Goal: Check status: Check status

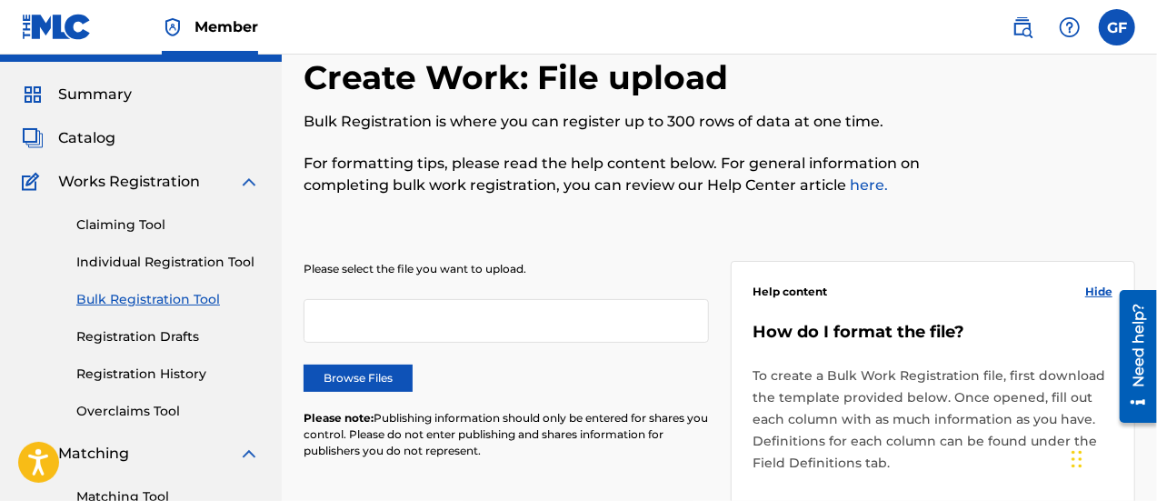
scroll to position [35, 0]
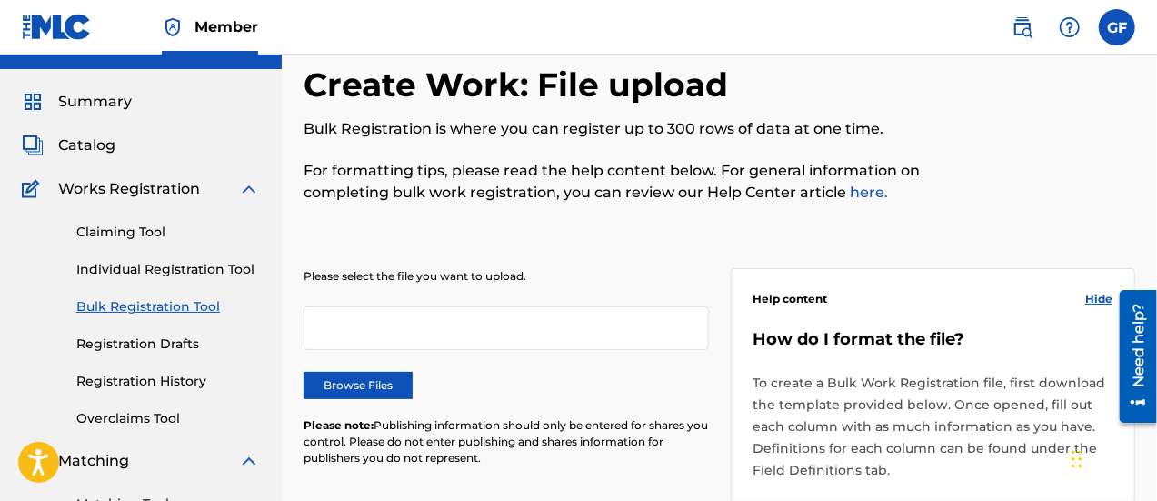
click at [143, 235] on link "Claiming Tool" at bounding box center [168, 232] width 184 height 19
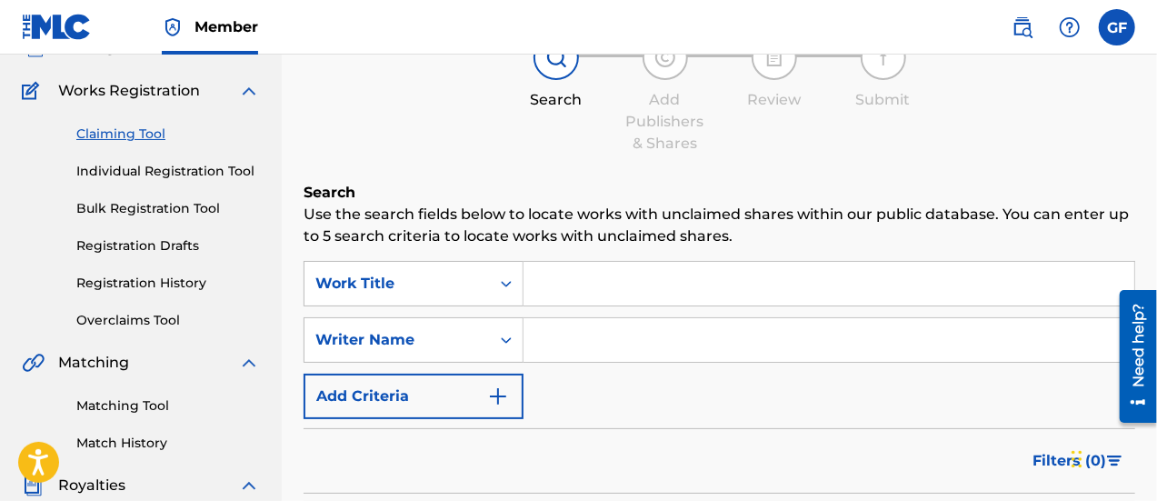
scroll to position [135, 0]
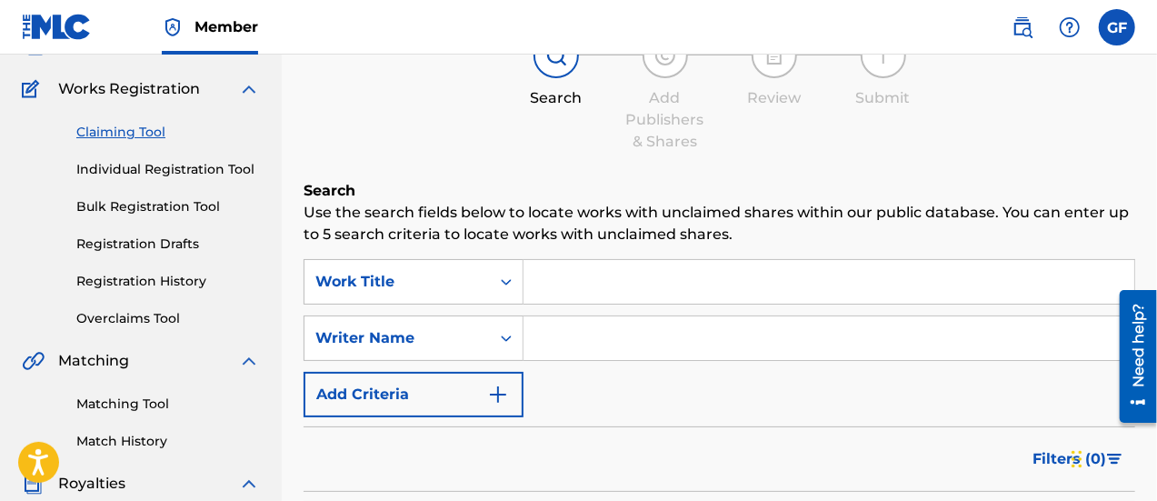
click at [570, 288] on input "Search Form" at bounding box center [829, 282] width 611 height 44
type input "river"
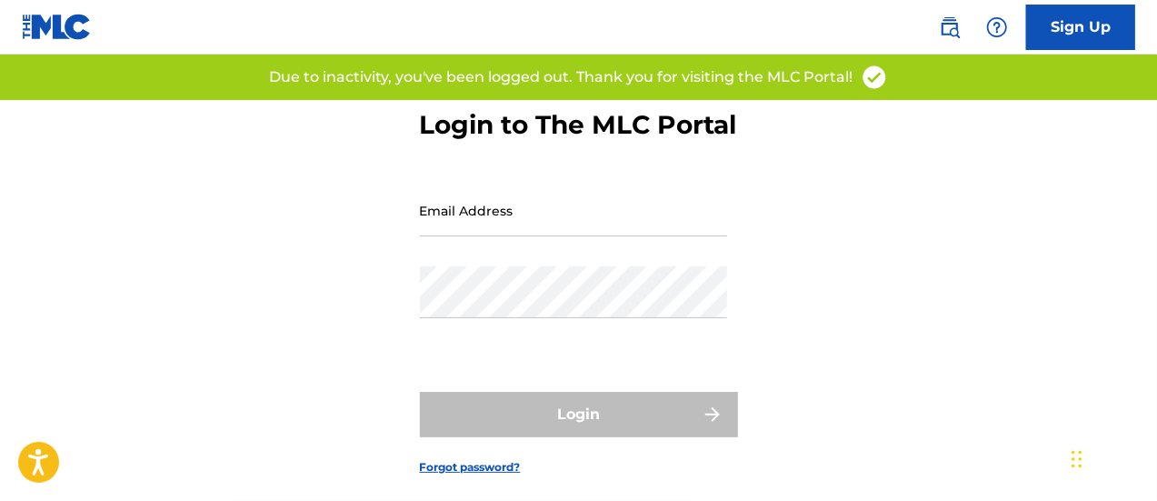
scroll to position [50, 0]
click at [574, 235] on input "Email Address" at bounding box center [573, 210] width 307 height 52
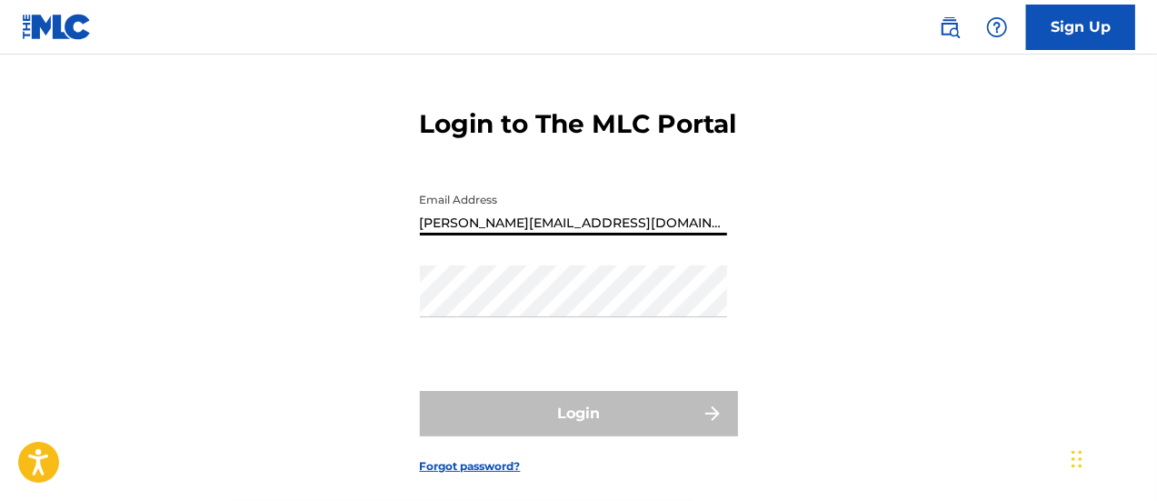
drag, startPoint x: 627, startPoint y: 247, endPoint x: 405, endPoint y: 260, distance: 222.1
click at [405, 260] on div "Login to The MLC Portal Email Address friedman.greg91@gmail.com Password Login …" at bounding box center [578, 277] width 1157 height 454
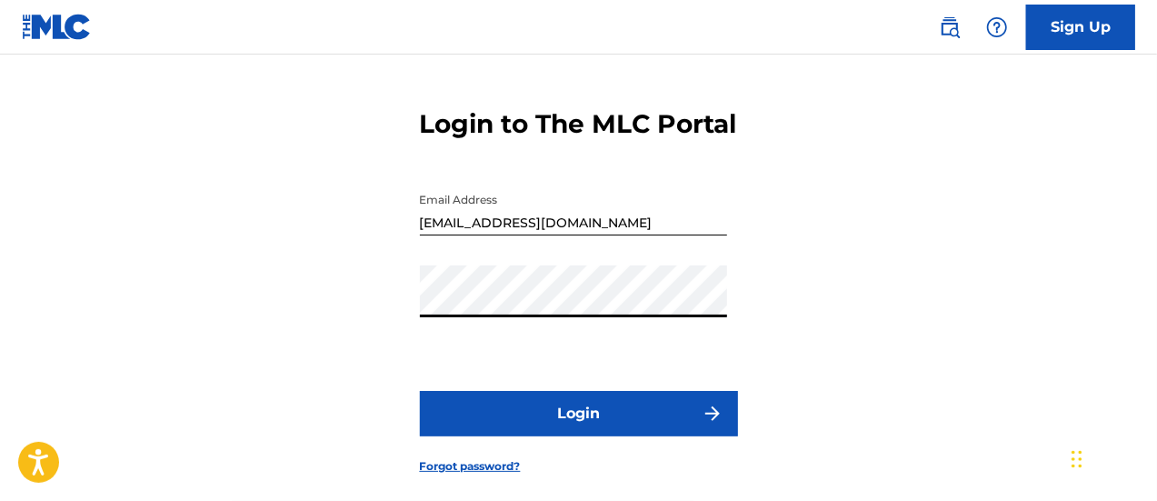
click at [613, 432] on button "Login" at bounding box center [579, 413] width 318 height 45
drag, startPoint x: 618, startPoint y: 258, endPoint x: 376, endPoint y: 259, distance: 241.8
click at [376, 259] on div "Login to The MLC Portal Email Address gregmaryland91@gmail.com Password Login F…" at bounding box center [578, 277] width 1157 height 454
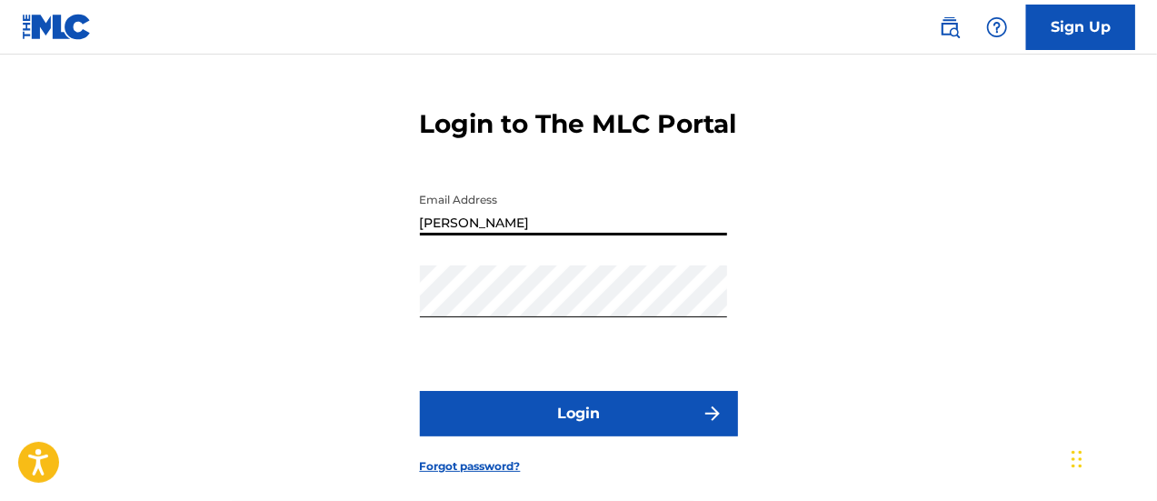
type input "[PERSON_NAME][EMAIL_ADDRESS][DOMAIN_NAME]"
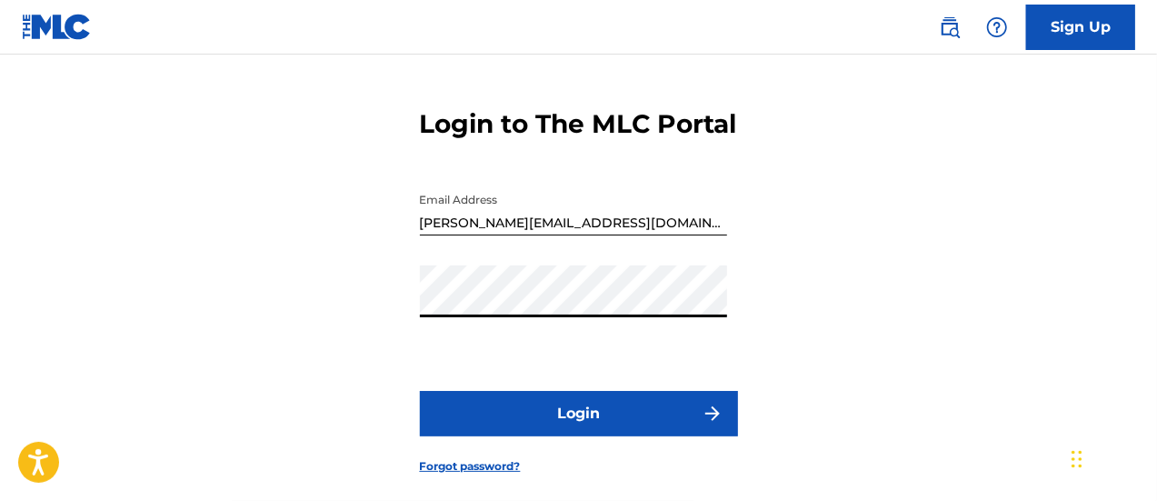
click at [593, 436] on button "Login" at bounding box center [579, 413] width 318 height 45
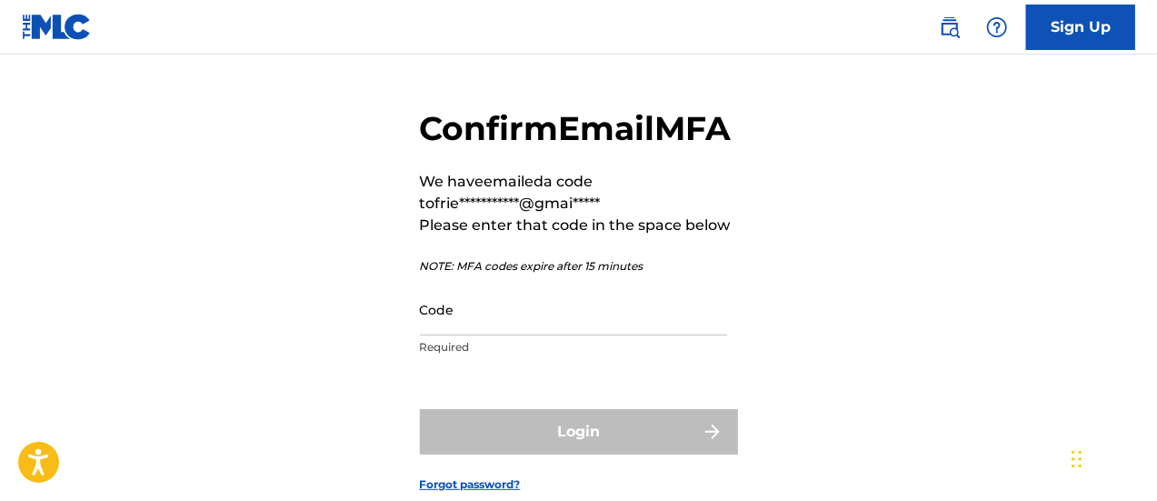
scroll to position [77, 0]
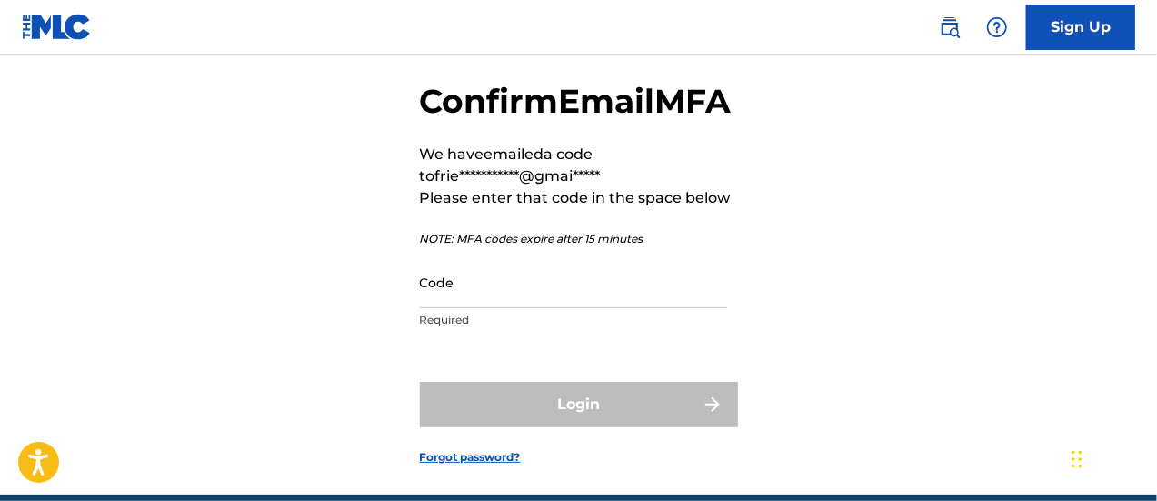
click at [609, 308] on input "Code" at bounding box center [573, 282] width 307 height 52
paste input "772676"
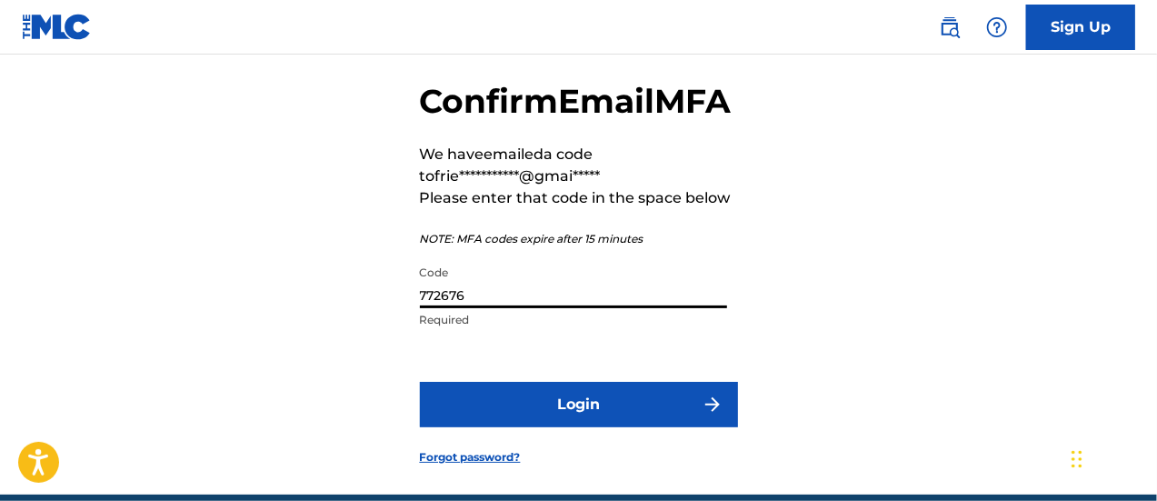
type input "772676"
click at [622, 427] on button "Login" at bounding box center [579, 404] width 318 height 45
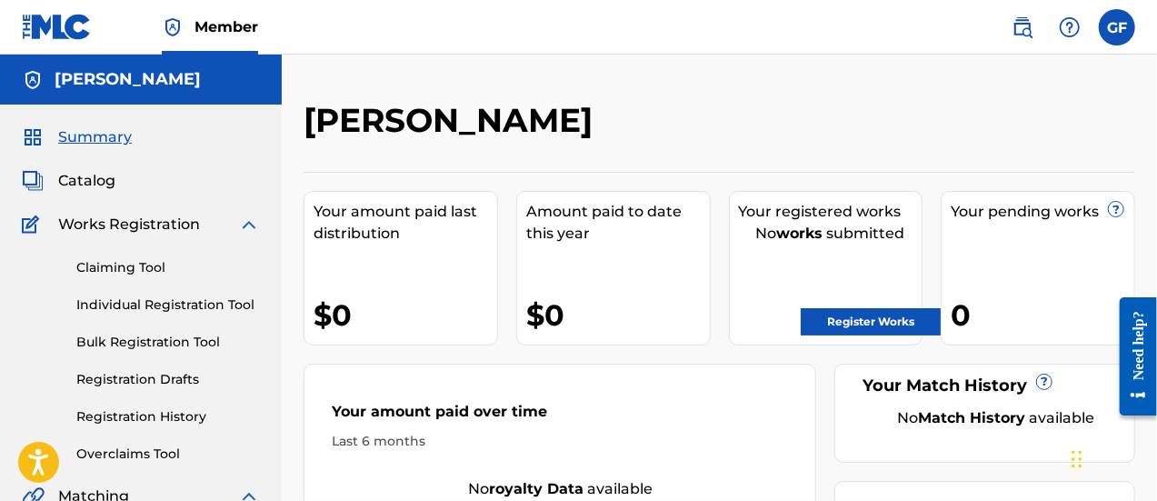
click at [141, 266] on link "Claiming Tool" at bounding box center [168, 267] width 184 height 19
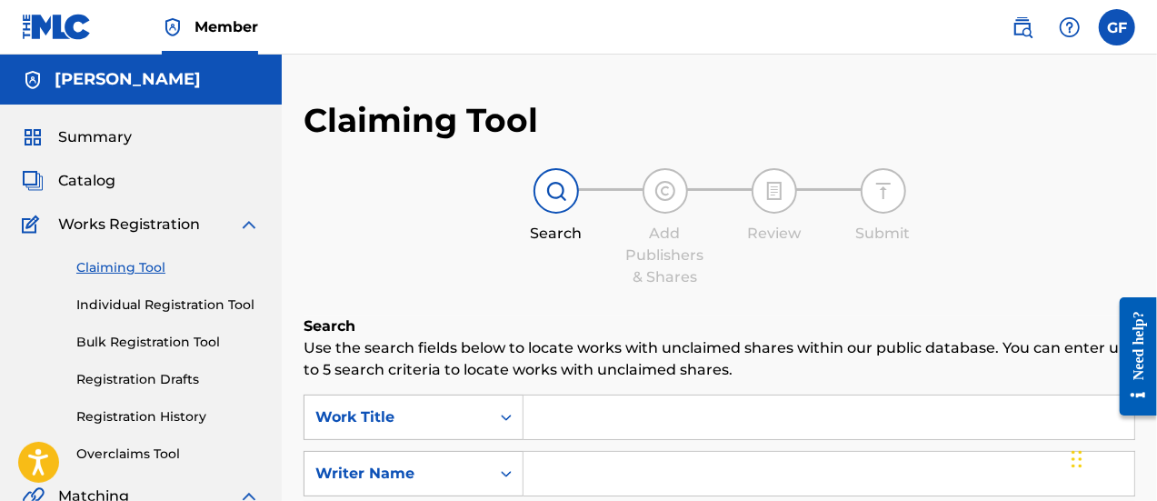
click at [565, 412] on input "Search Form" at bounding box center [829, 417] width 611 height 44
type input "river"
click at [703, 323] on h6 "Search" at bounding box center [720, 326] width 832 height 22
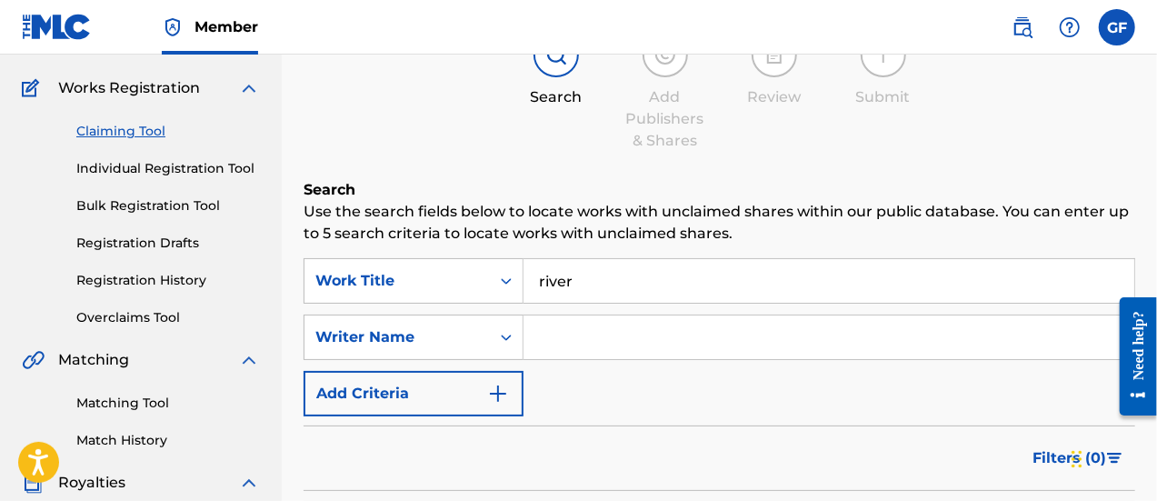
scroll to position [138, 0]
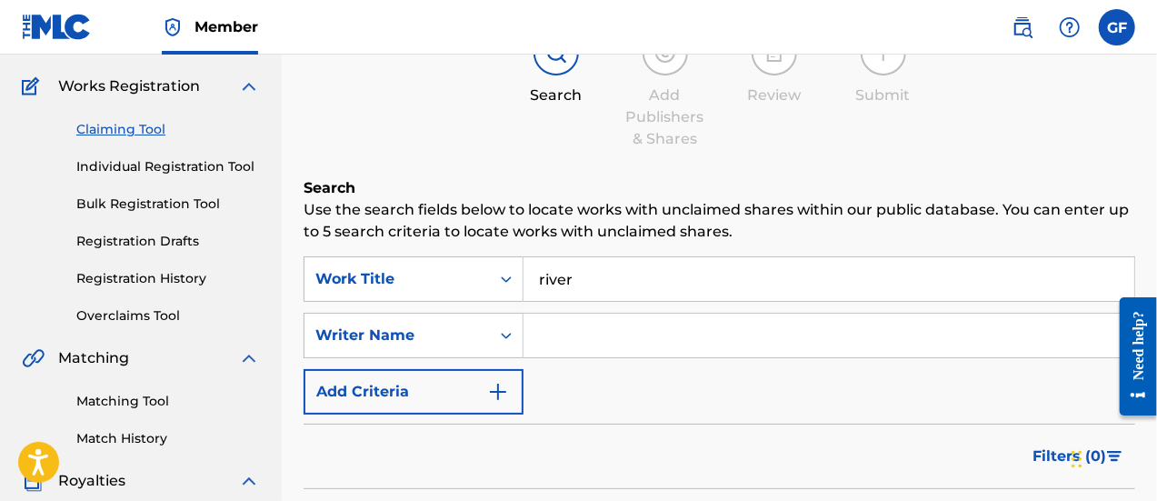
click at [674, 332] on input "Search Form" at bounding box center [829, 336] width 611 height 44
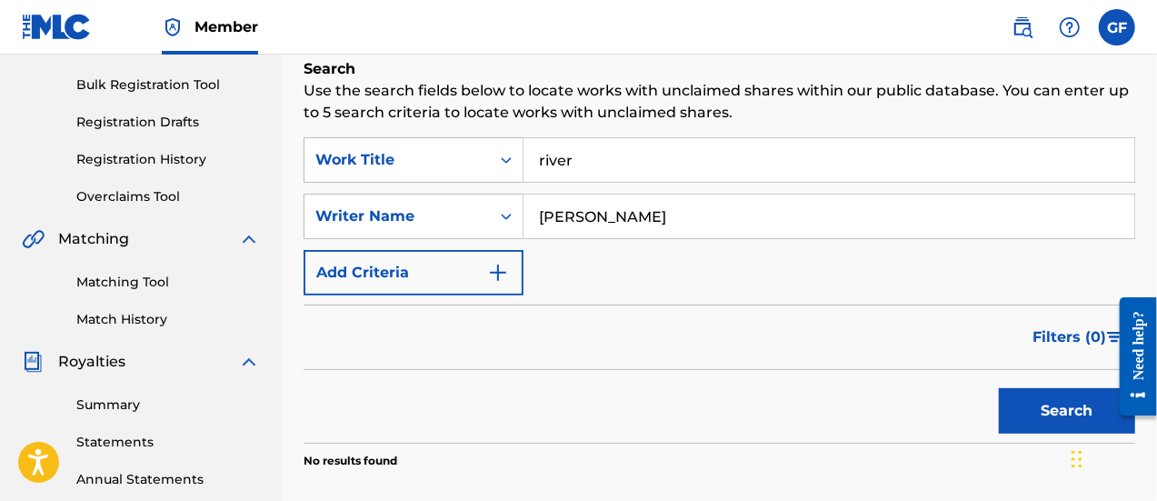
scroll to position [265, 0]
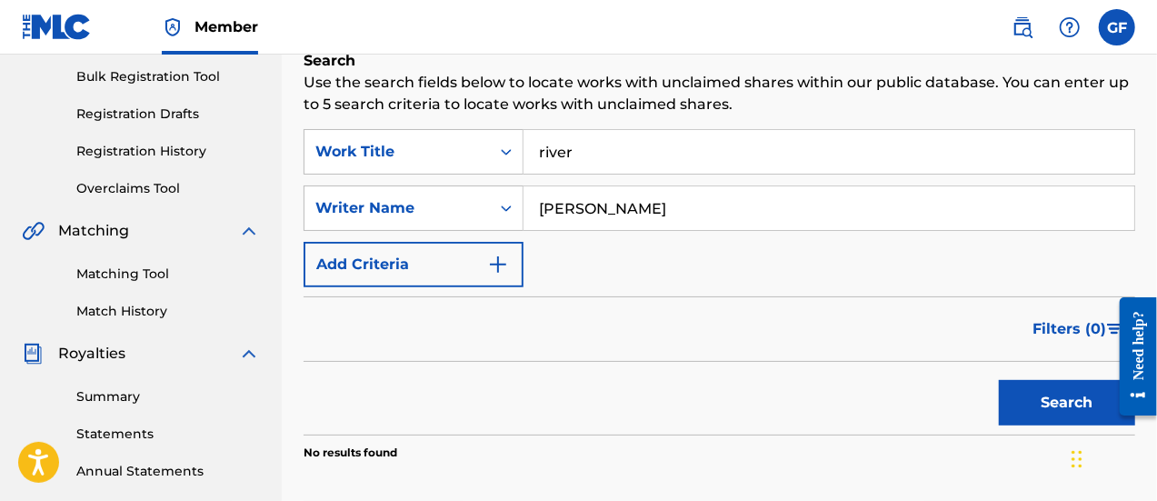
click at [1039, 396] on button "Search" at bounding box center [1067, 402] width 136 height 45
click at [638, 210] on input "gregory louis friedman" at bounding box center [829, 208] width 611 height 44
type input "gregory friedman"
click at [1070, 411] on button "Search" at bounding box center [1067, 402] width 136 height 45
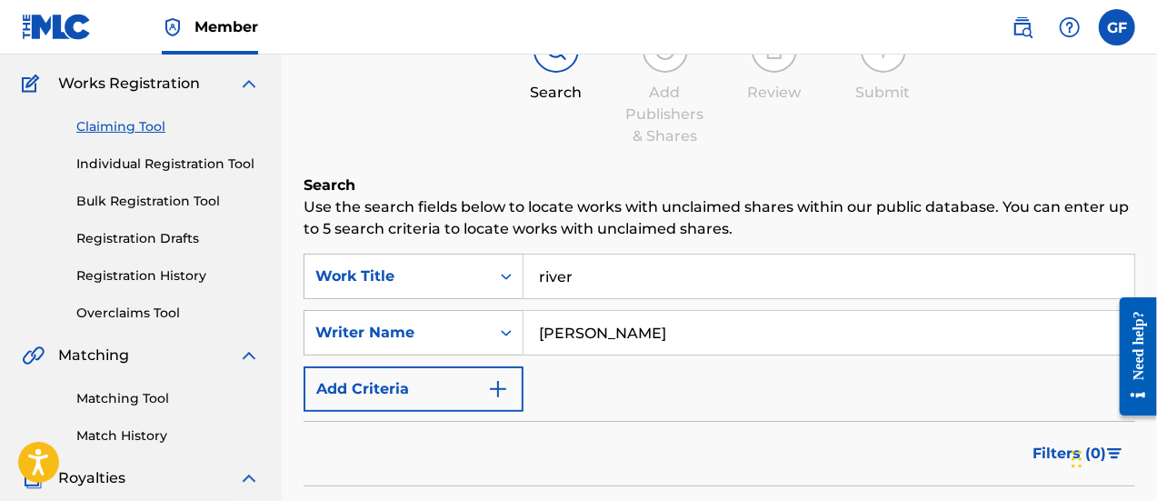
scroll to position [138, 0]
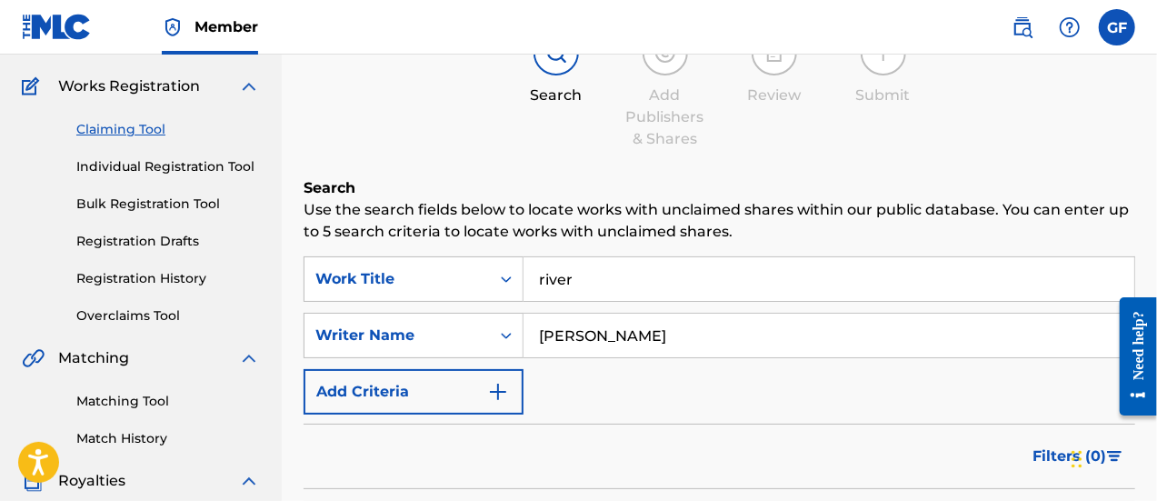
click at [189, 171] on link "Individual Registration Tool" at bounding box center [168, 166] width 184 height 19
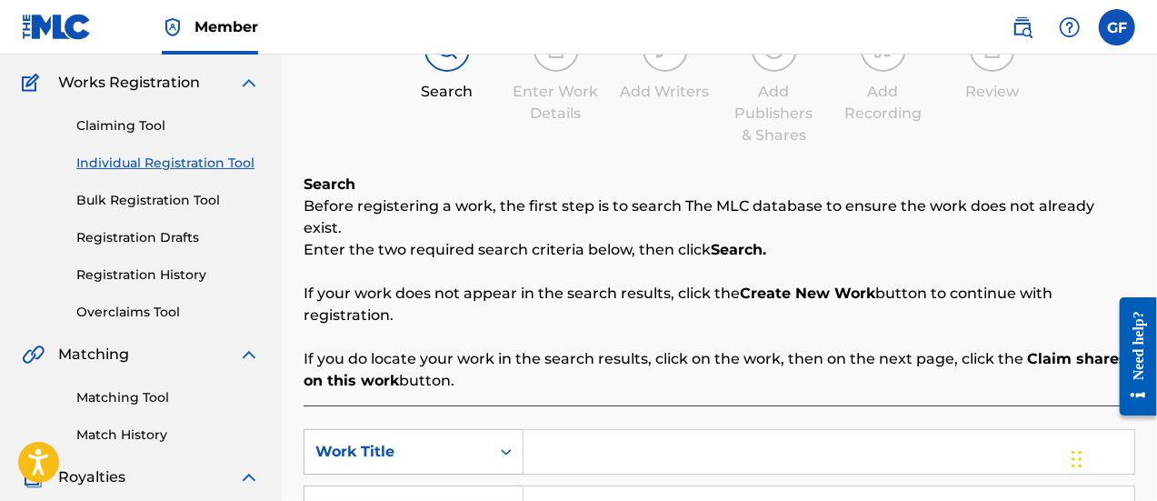
scroll to position [91, 0]
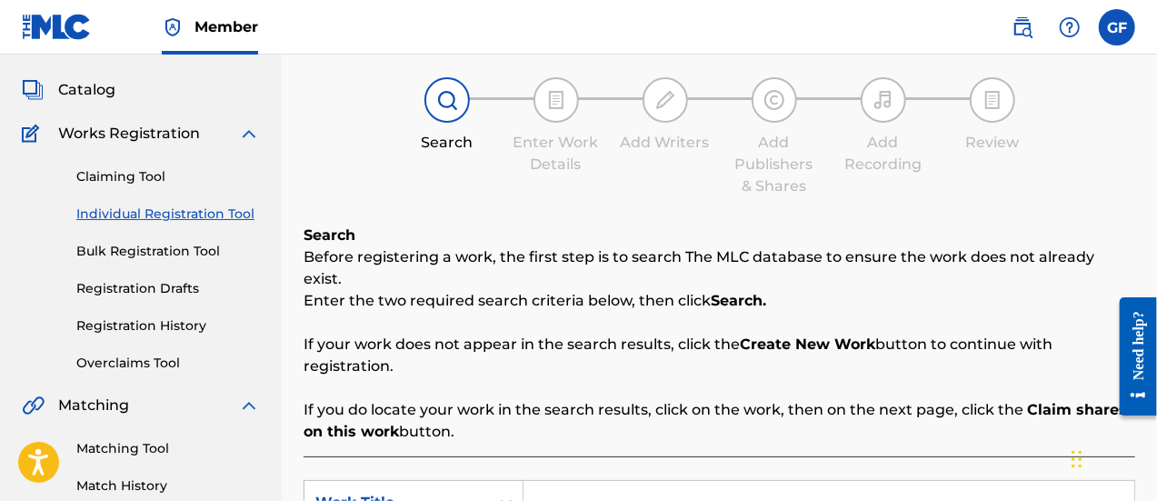
click at [162, 330] on link "Registration History" at bounding box center [168, 325] width 184 height 19
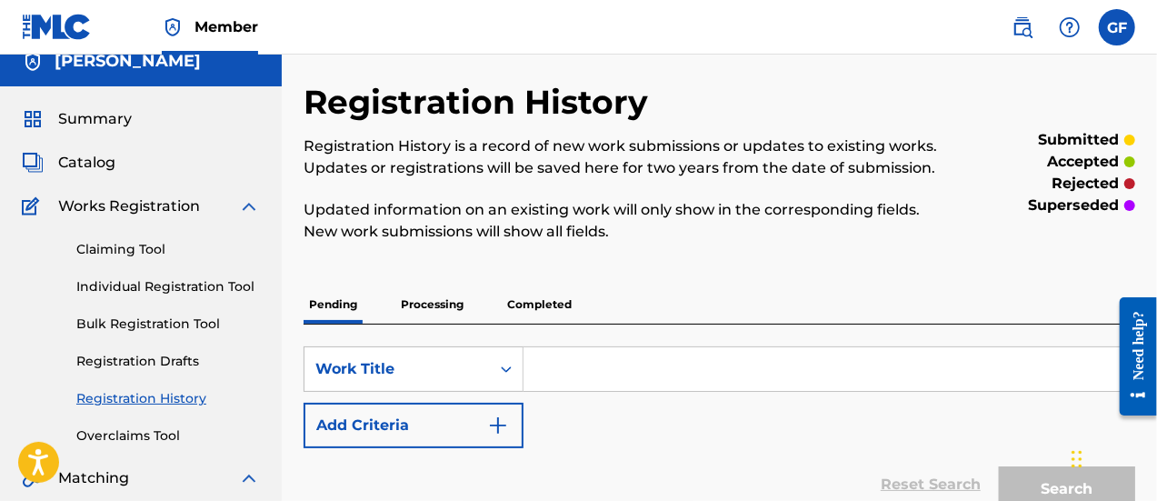
scroll to position [15, 0]
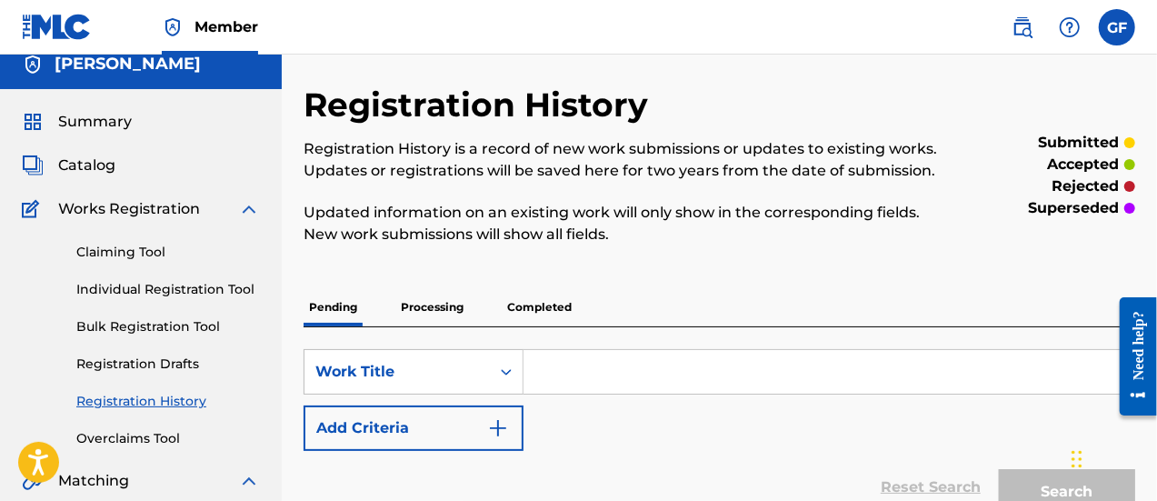
click at [315, 305] on p "Pending" at bounding box center [333, 307] width 59 height 38
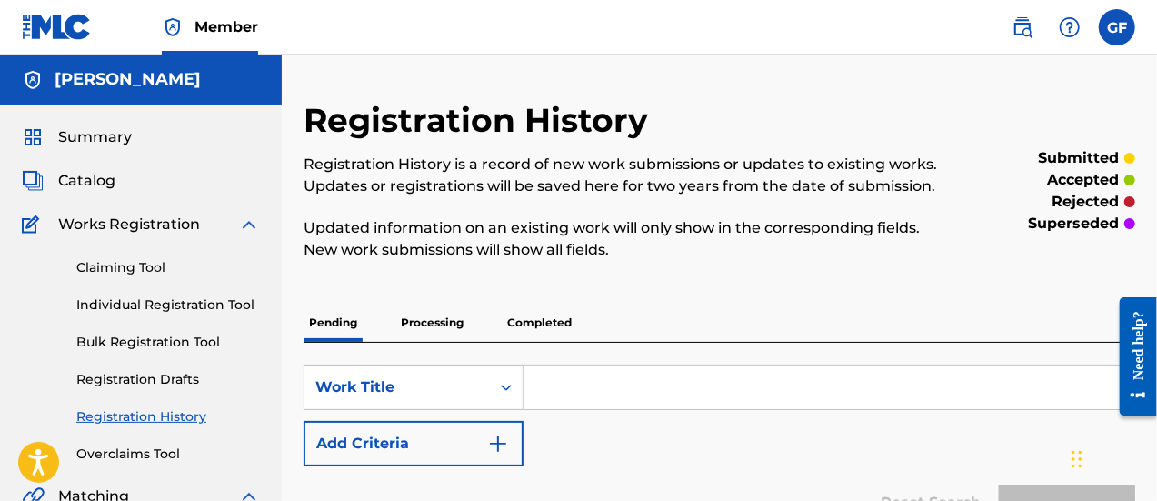
click at [332, 323] on p "Pending" at bounding box center [333, 323] width 59 height 38
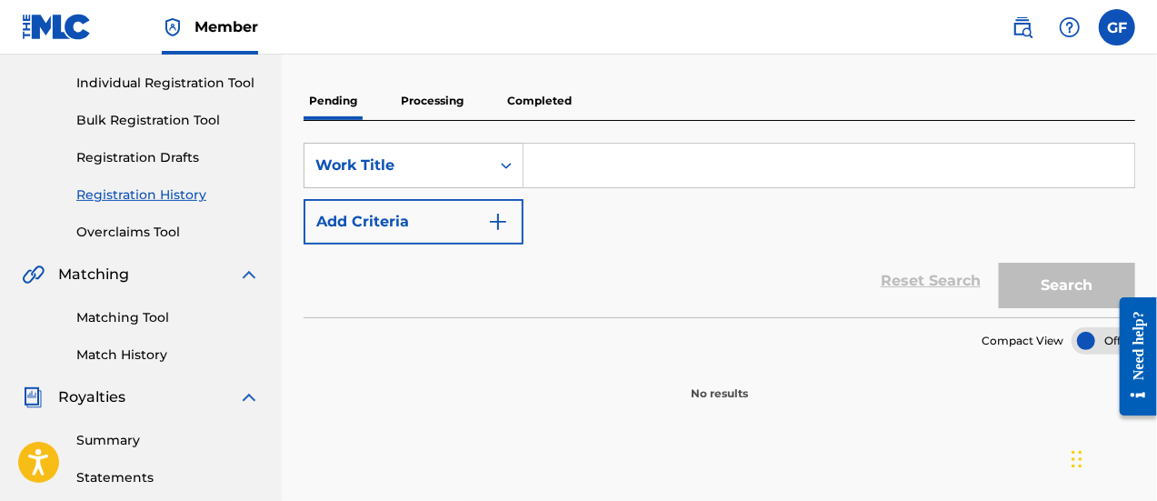
scroll to position [20, 0]
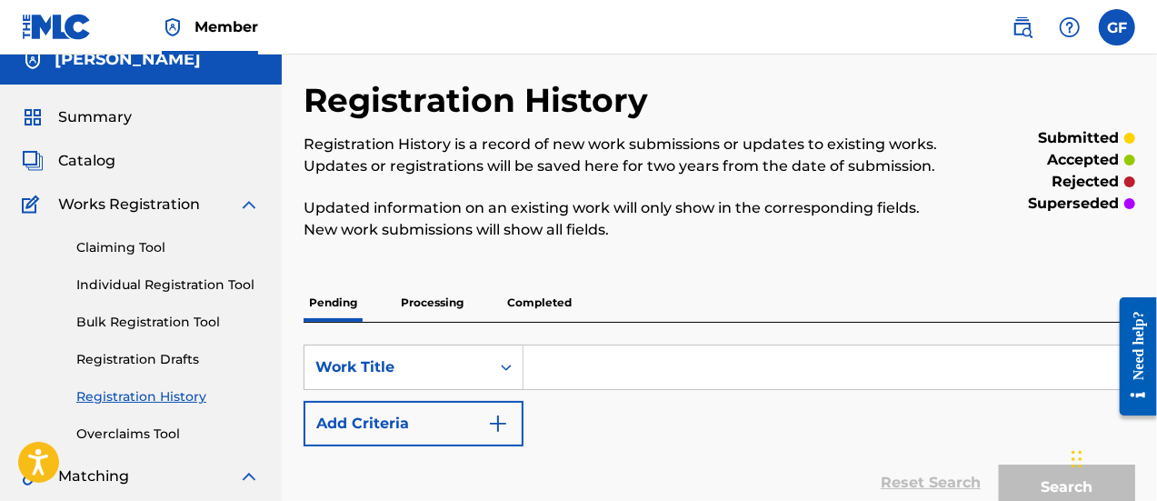
click at [430, 305] on p "Processing" at bounding box center [432, 303] width 74 height 38
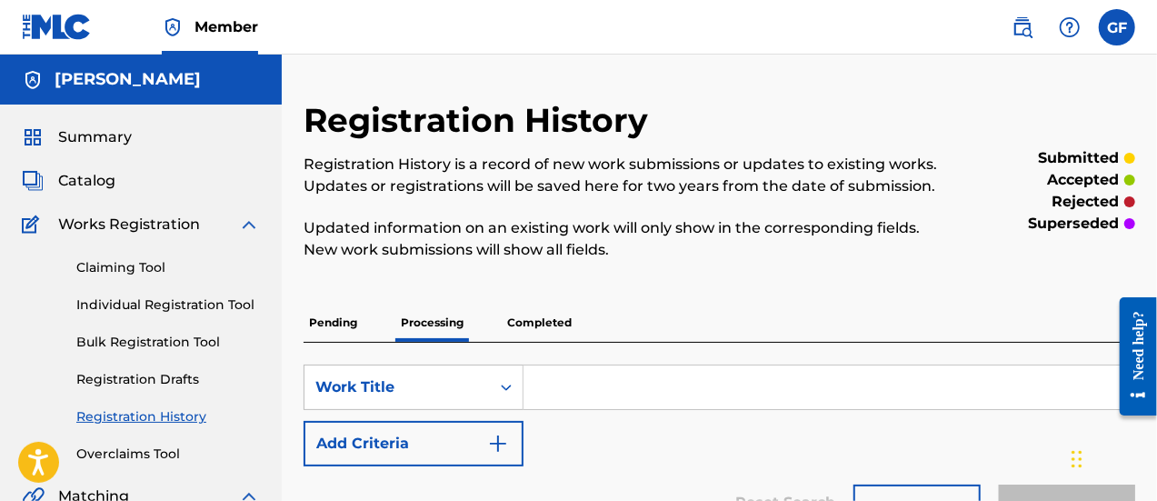
click at [324, 326] on p "Pending" at bounding box center [333, 323] width 59 height 38
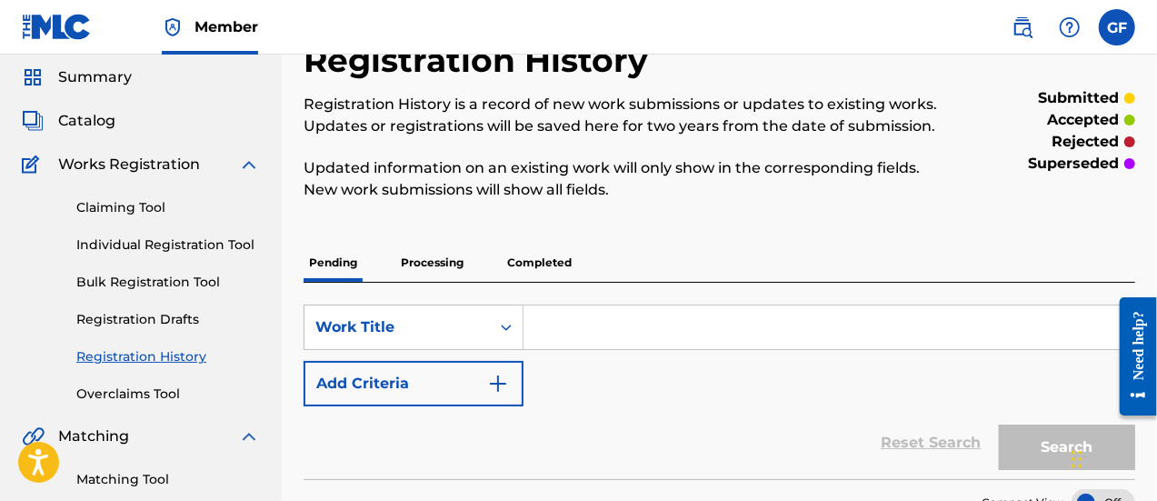
scroll to position [64, 0]
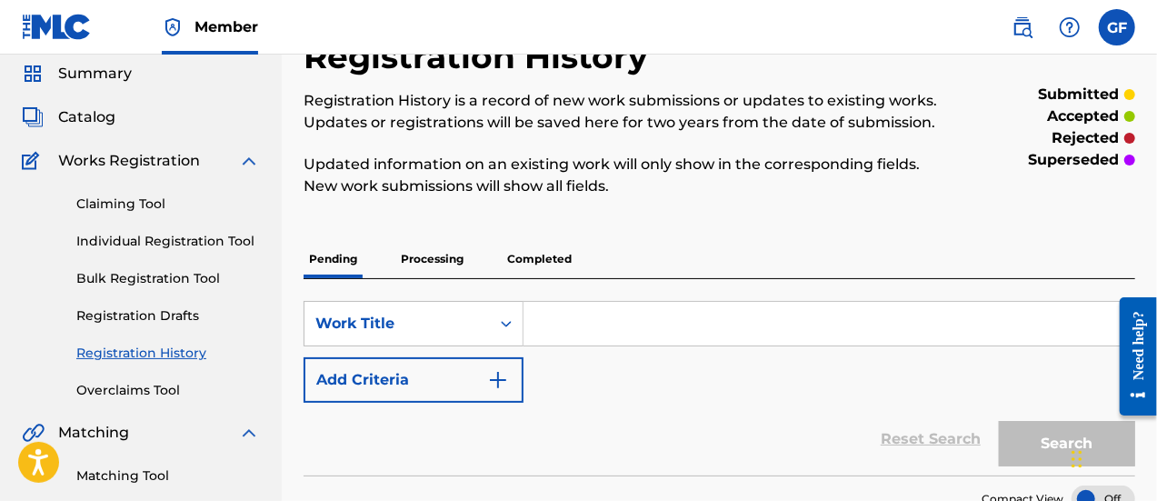
click at [154, 314] on link "Registration Drafts" at bounding box center [168, 315] width 184 height 19
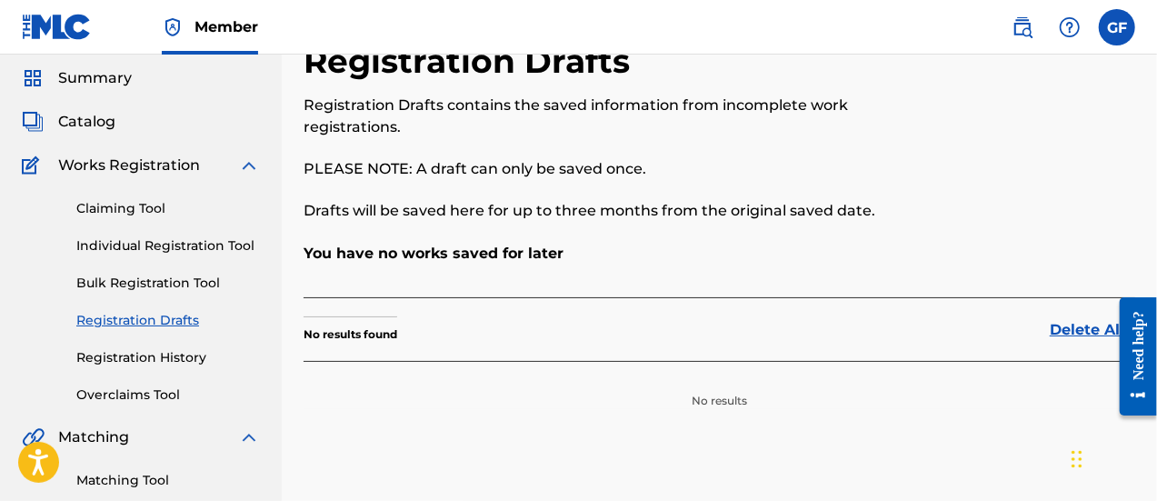
scroll to position [62, 0]
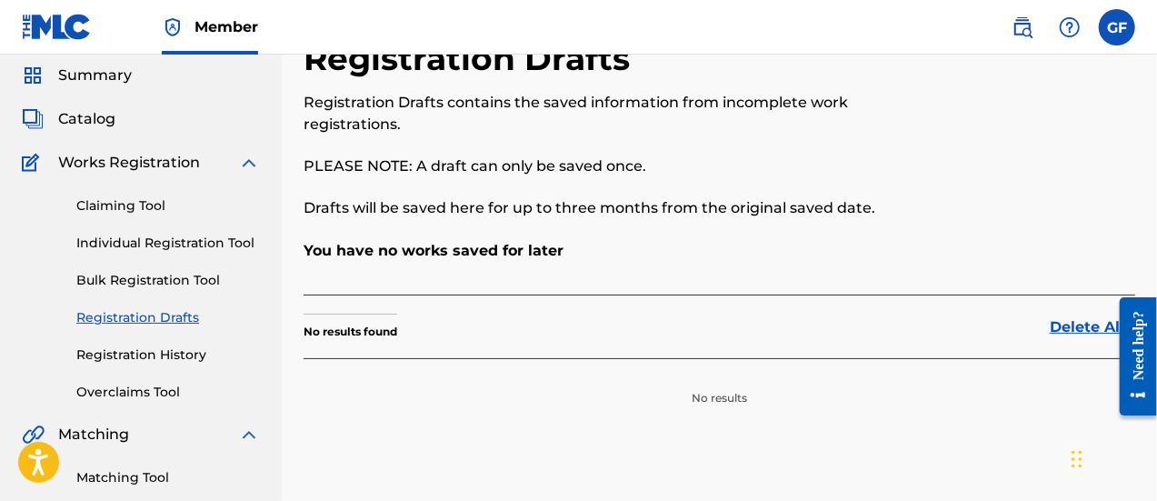
click at [95, 111] on span "Catalog" at bounding box center [86, 119] width 57 height 22
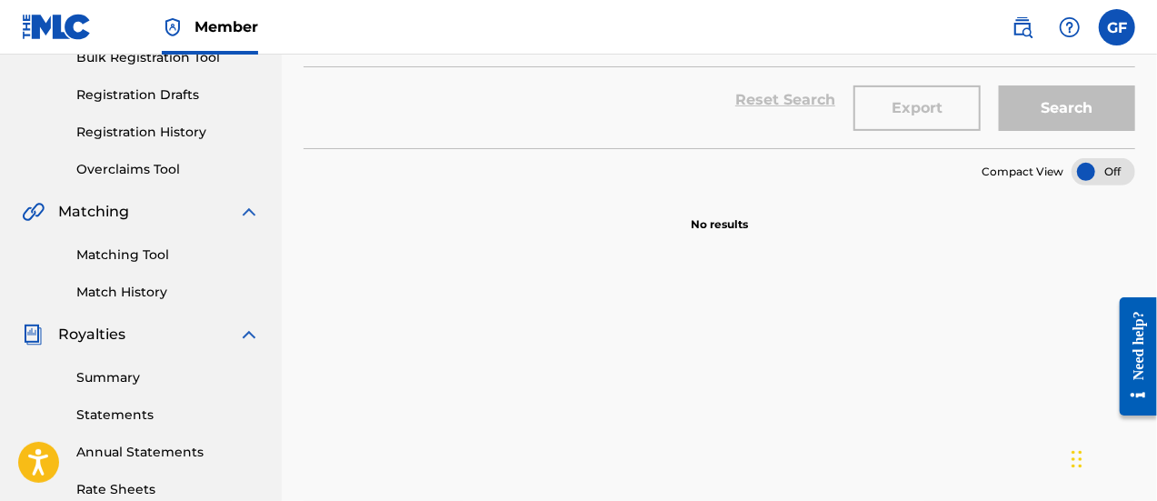
scroll to position [285, 0]
click at [147, 253] on link "Matching Tool" at bounding box center [168, 253] width 184 height 19
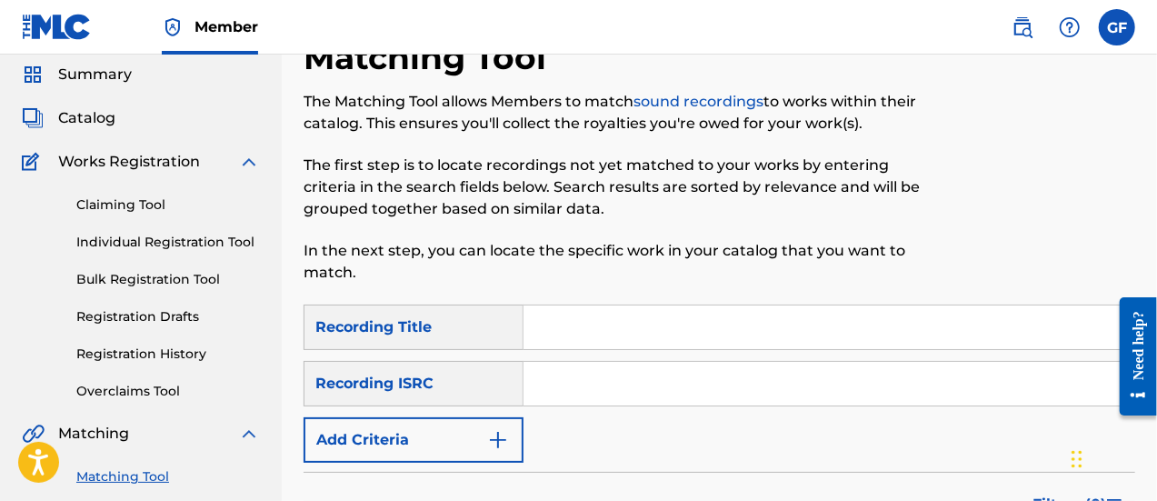
scroll to position [62, 0]
click at [556, 332] on input "Search Form" at bounding box center [829, 328] width 611 height 44
click at [560, 326] on input "Th e River" at bounding box center [829, 328] width 611 height 44
type input "The River"
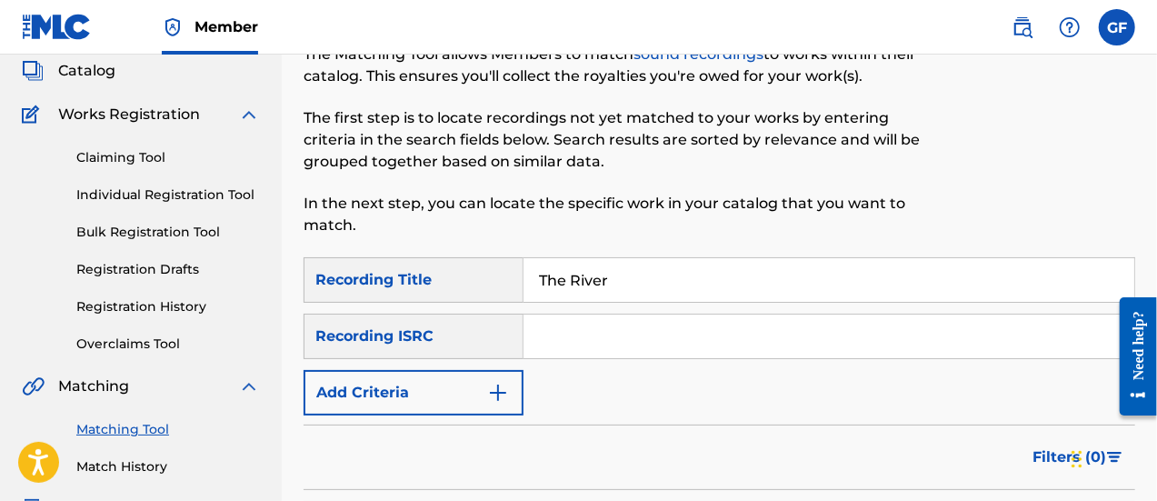
scroll to position [109, 0]
click at [660, 323] on input "Search Form" at bounding box center [829, 337] width 611 height 44
paste input "QZTB52482425"
type input "QZTB52482425"
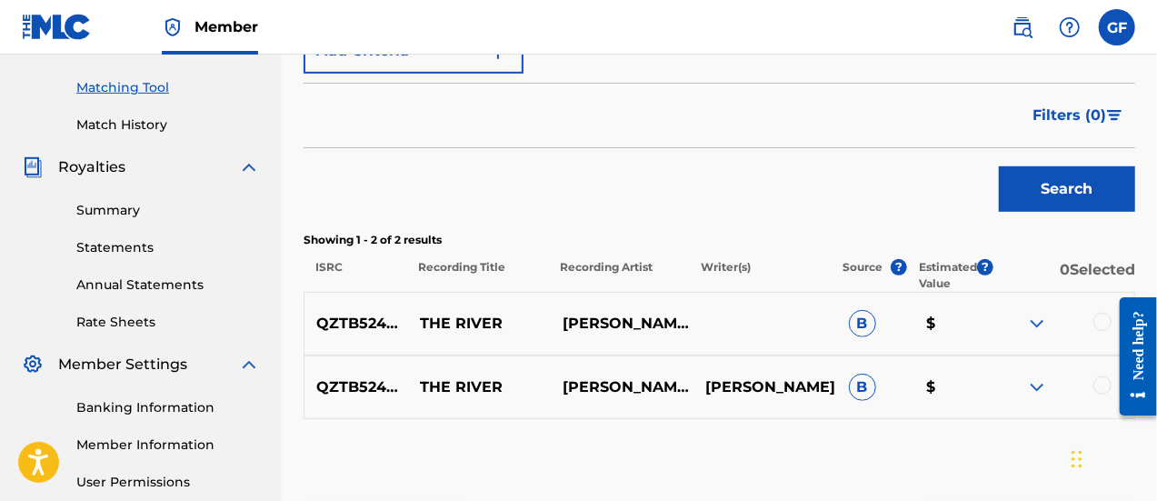
scroll to position [464, 0]
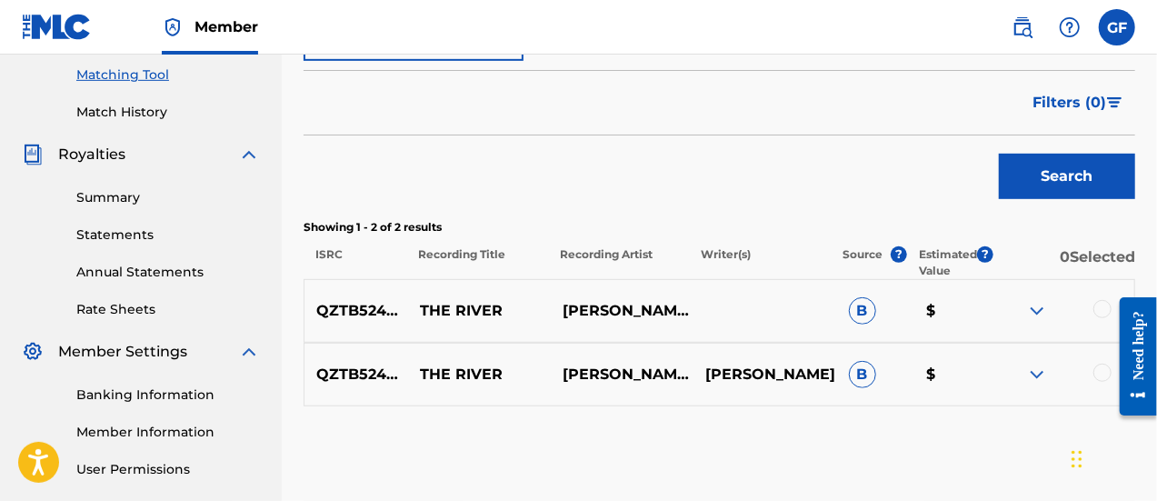
click at [1043, 377] on img at bounding box center [1037, 375] width 22 height 22
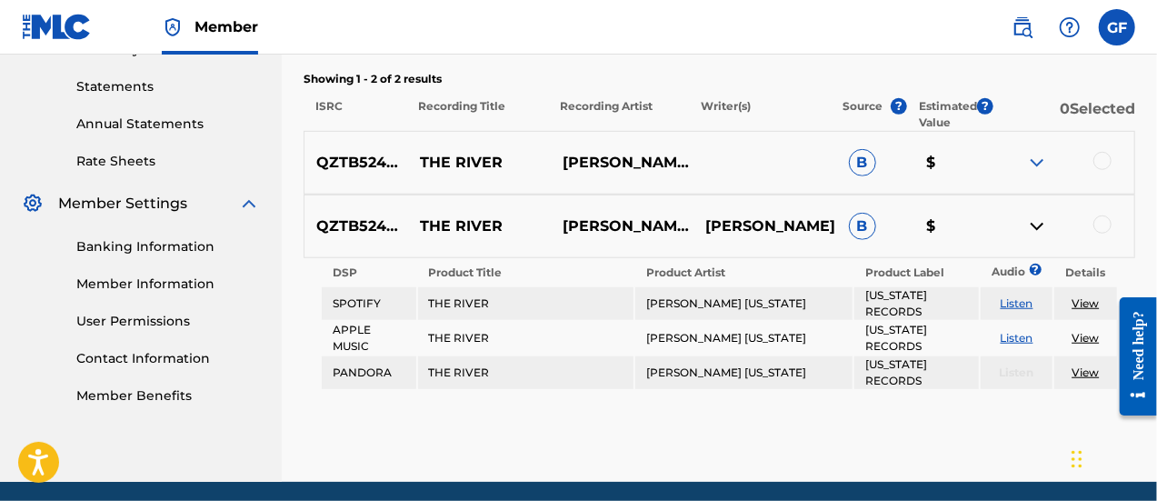
scroll to position [614, 0]
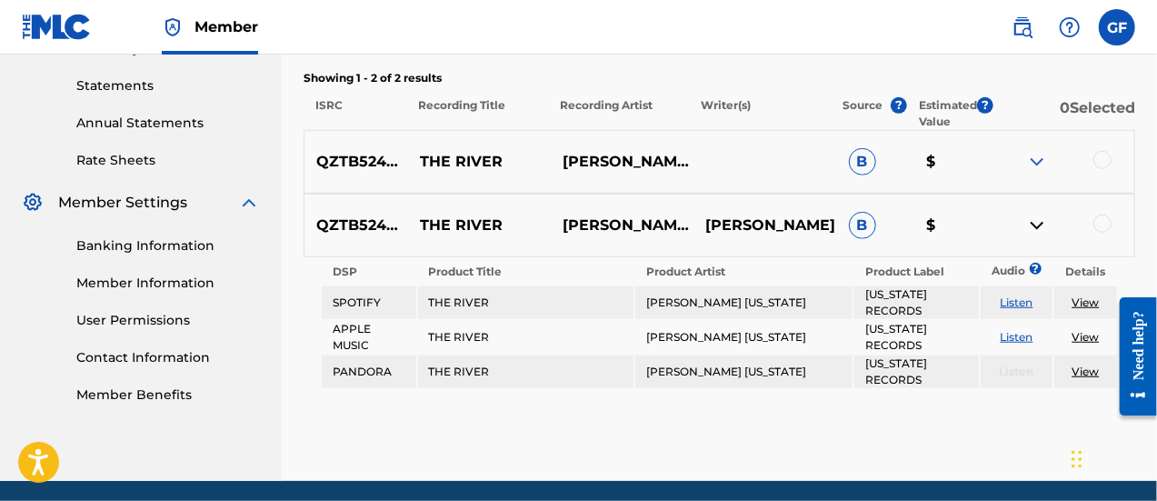
click at [1040, 228] on img at bounding box center [1037, 226] width 22 height 22
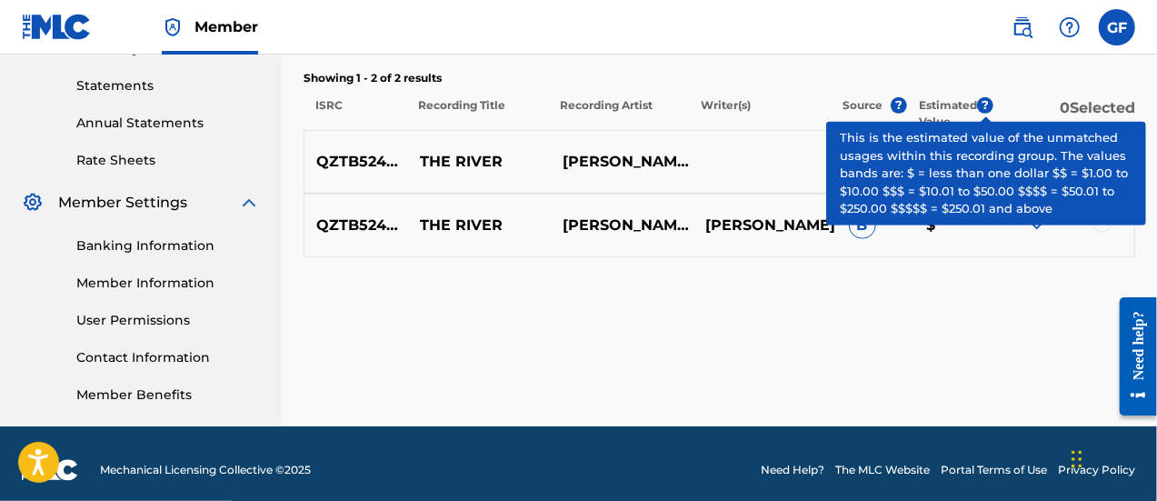
click at [990, 102] on span "?" at bounding box center [985, 105] width 16 height 16
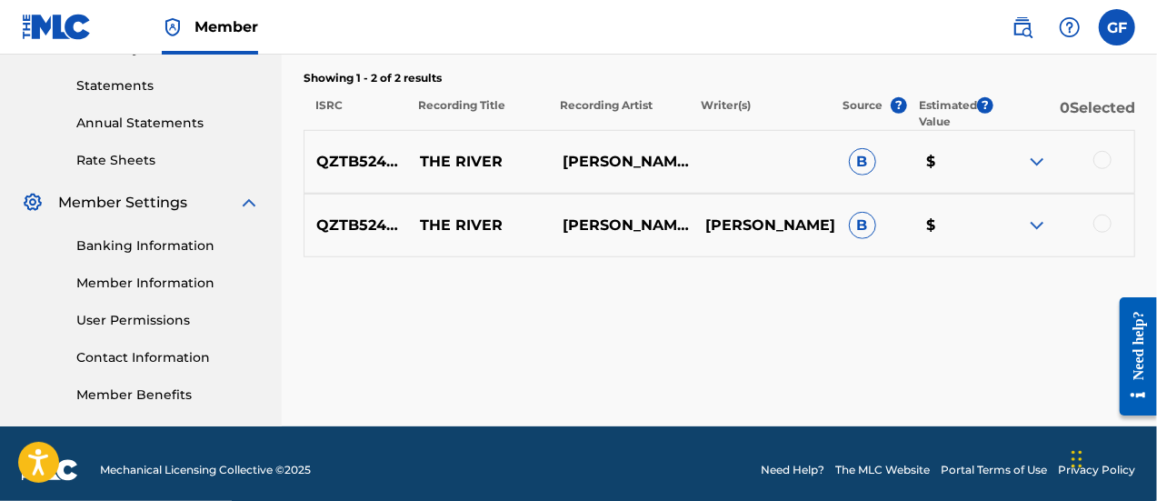
click at [862, 226] on span "B" at bounding box center [862, 225] width 27 height 27
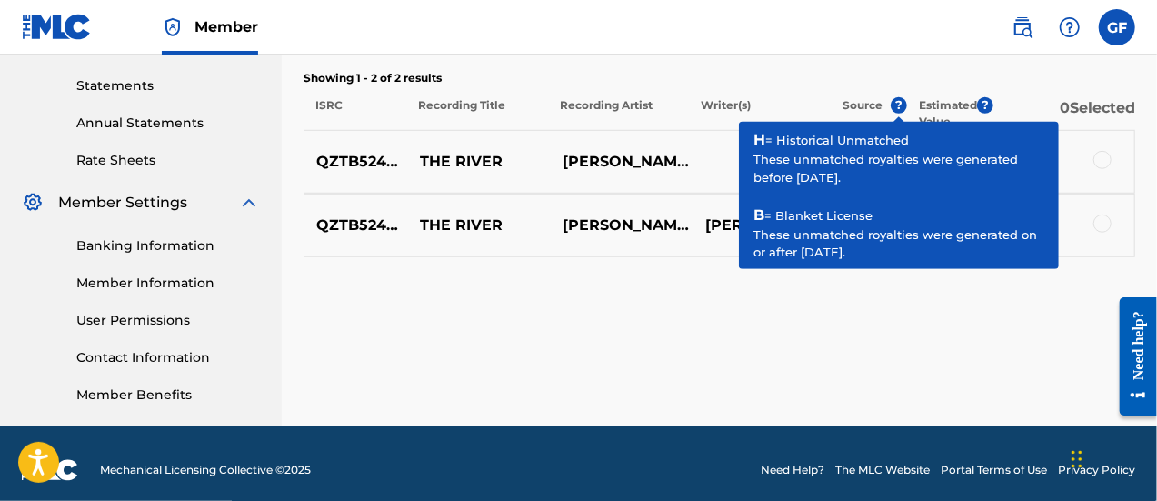
click at [899, 106] on span "?" at bounding box center [899, 105] width 16 height 16
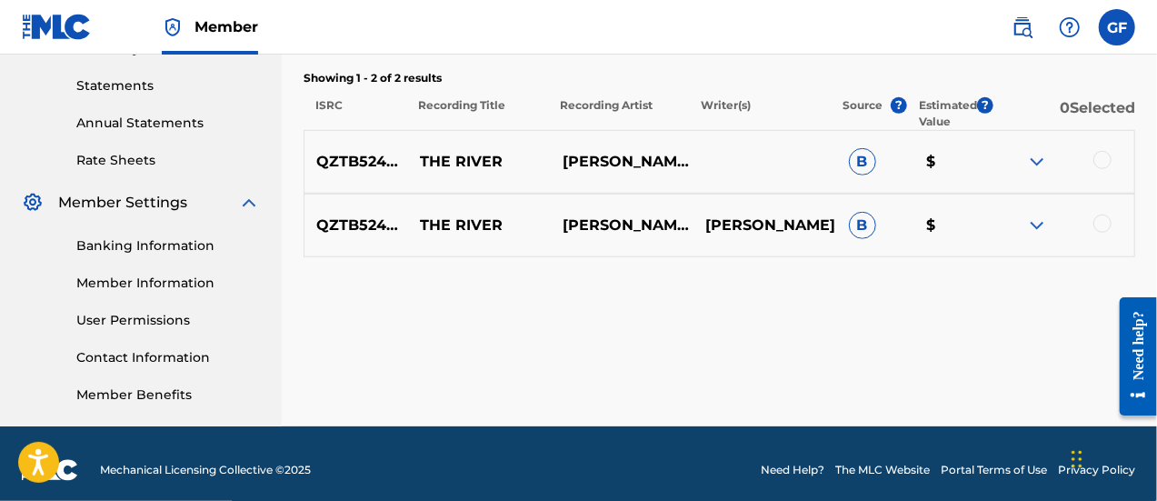
click at [571, 236] on p "GREG MARYLAND" at bounding box center [622, 226] width 143 height 22
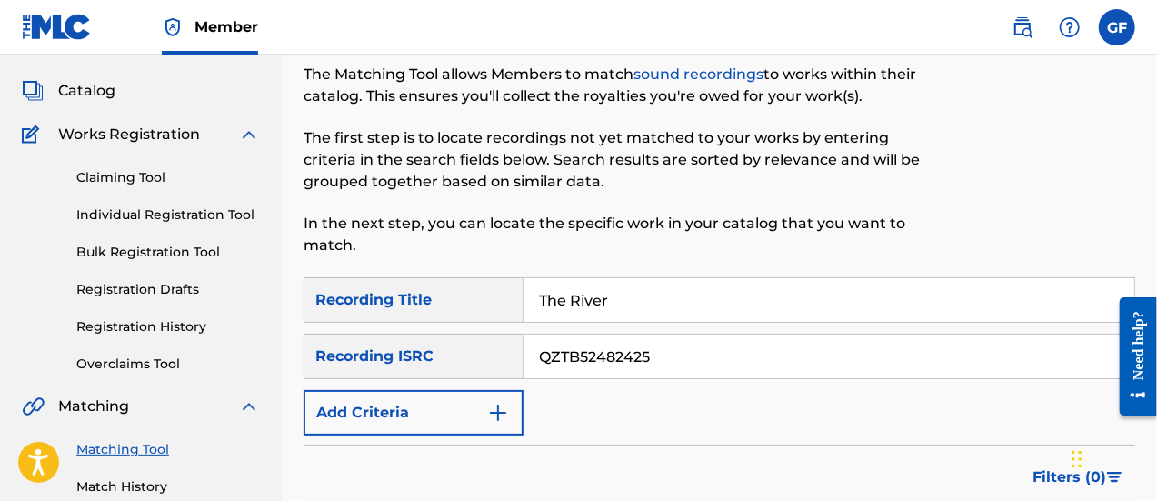
scroll to position [0, 0]
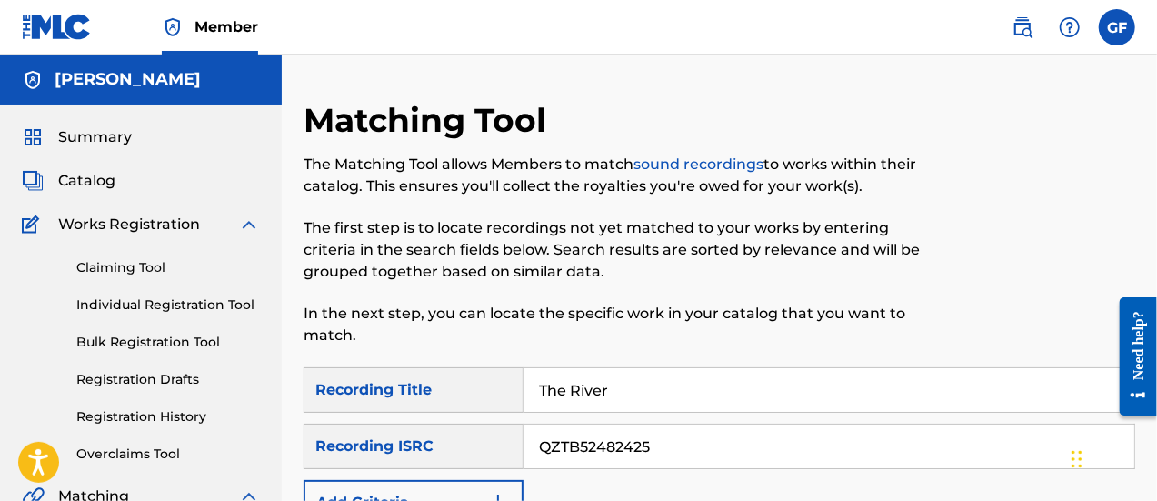
click at [103, 130] on span "Summary" at bounding box center [95, 137] width 74 height 22
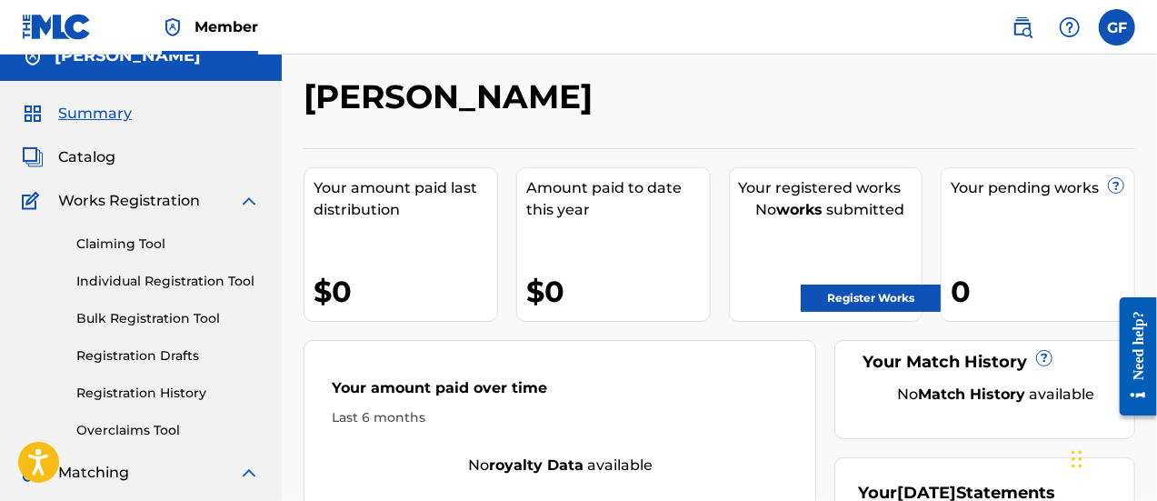
scroll to position [48, 0]
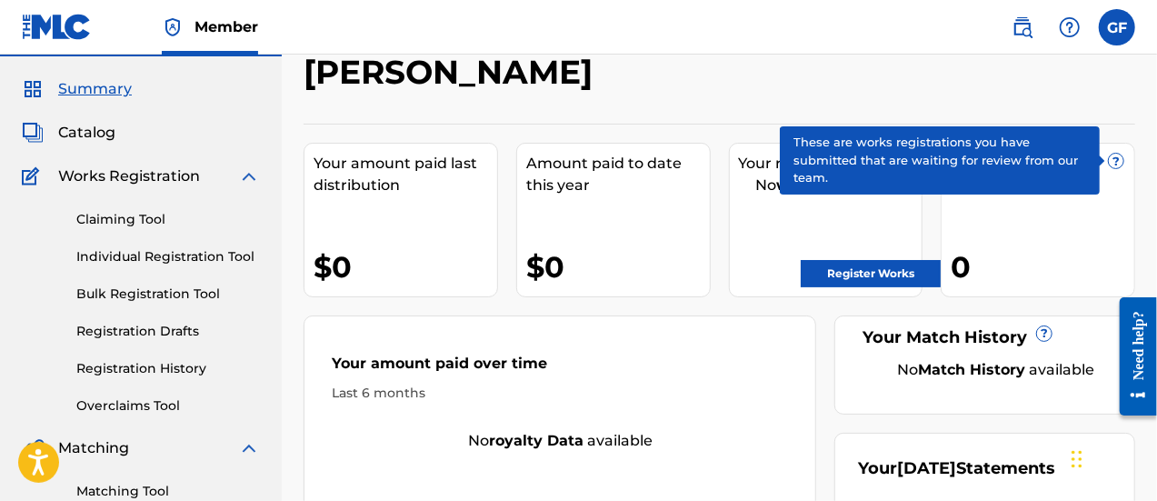
click at [1109, 162] on span "?" at bounding box center [1116, 161] width 15 height 15
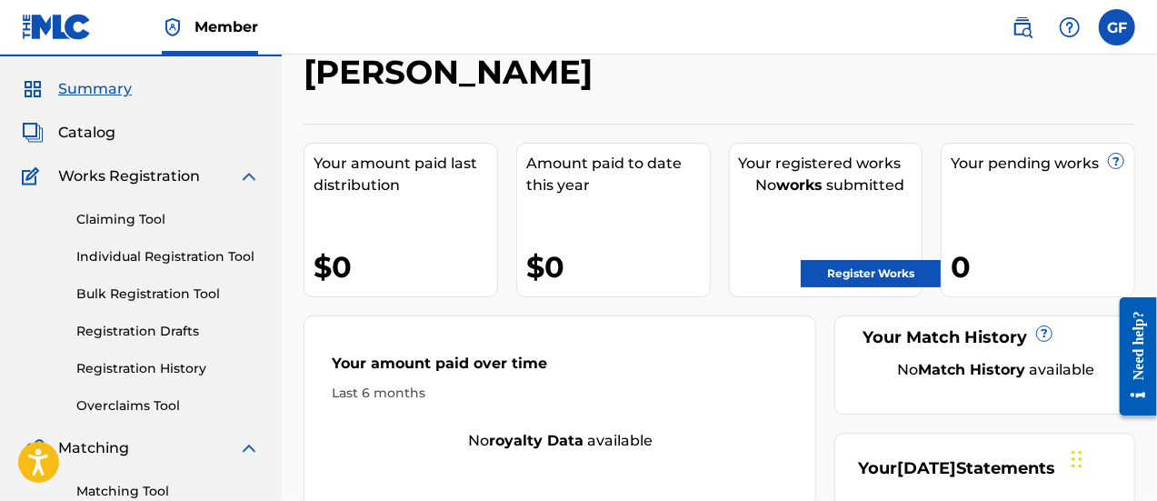
click at [831, 334] on div "Your amount paid last distribution $0 Amount paid to date this year $0 Your reg…" at bounding box center [720, 356] width 832 height 464
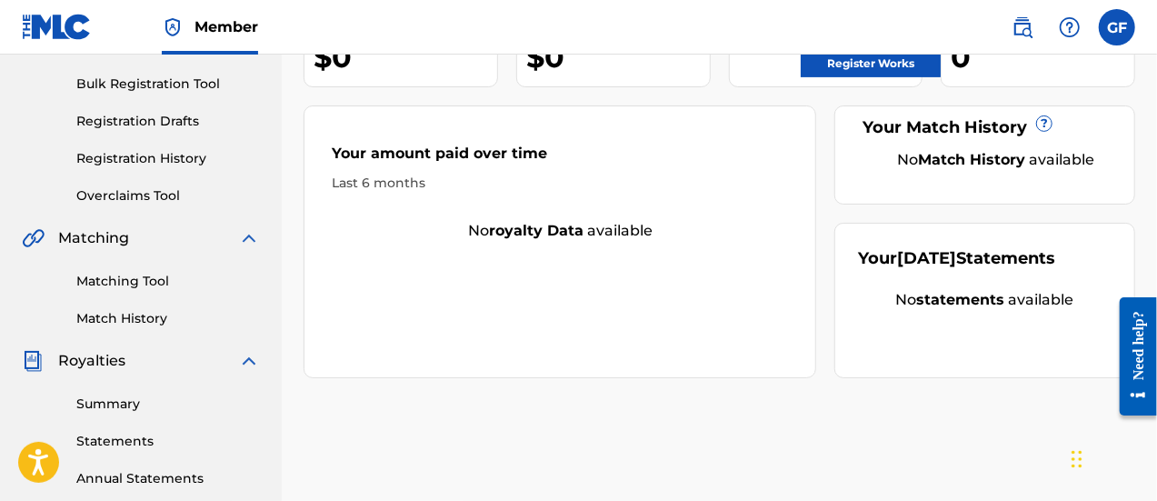
scroll to position [32, 0]
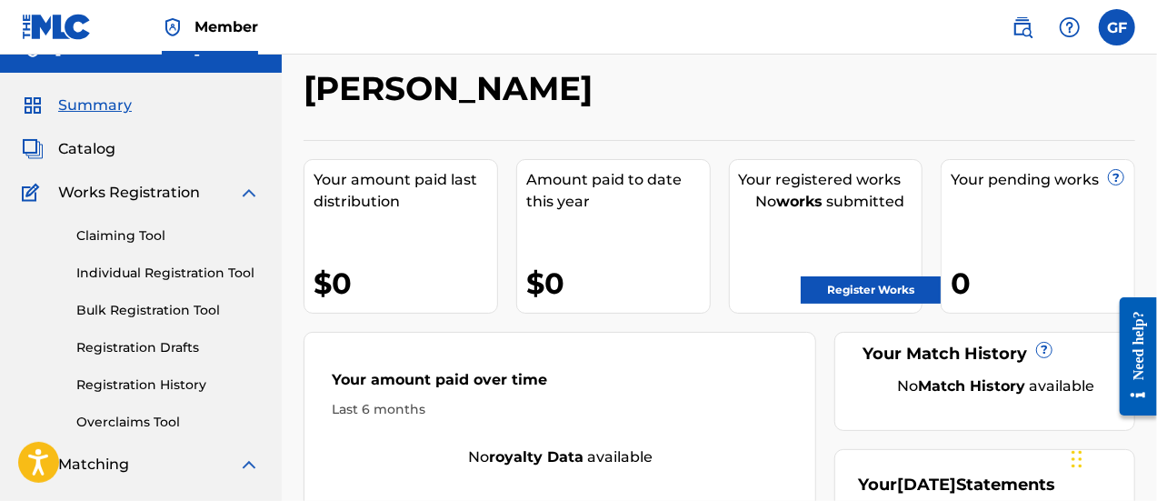
click at [128, 268] on link "Individual Registration Tool" at bounding box center [168, 273] width 184 height 19
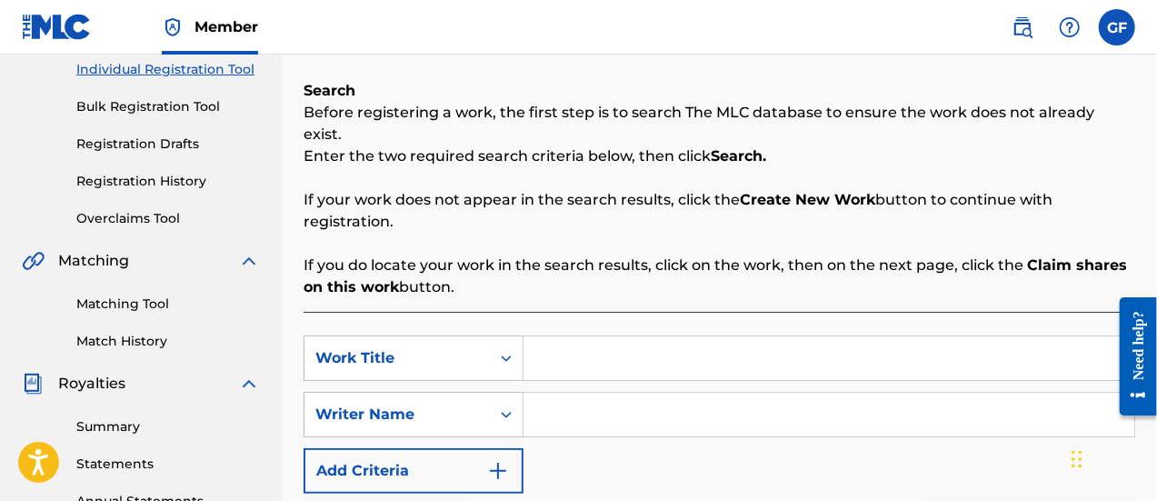
scroll to position [160, 0]
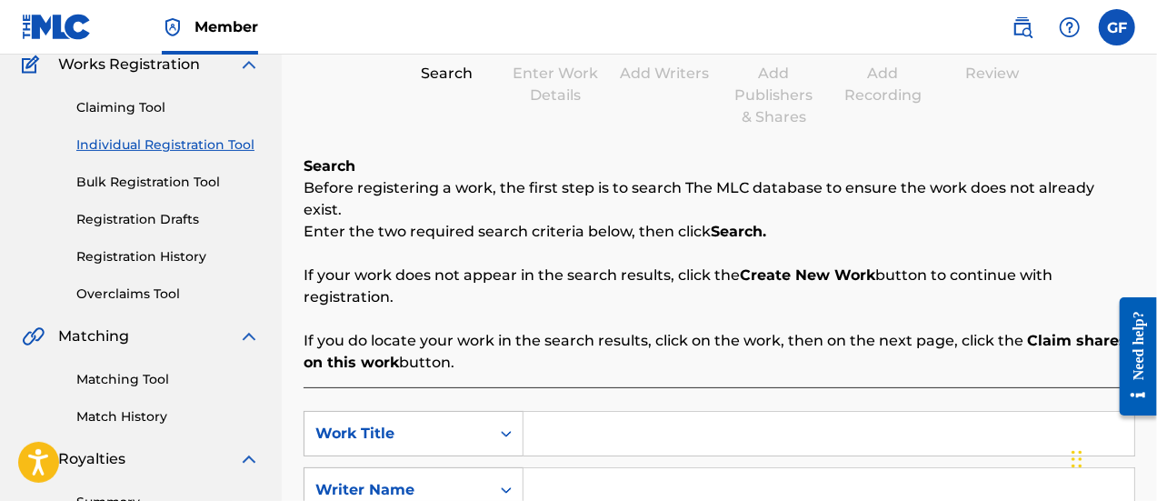
click at [155, 184] on link "Bulk Registration Tool" at bounding box center [168, 182] width 184 height 19
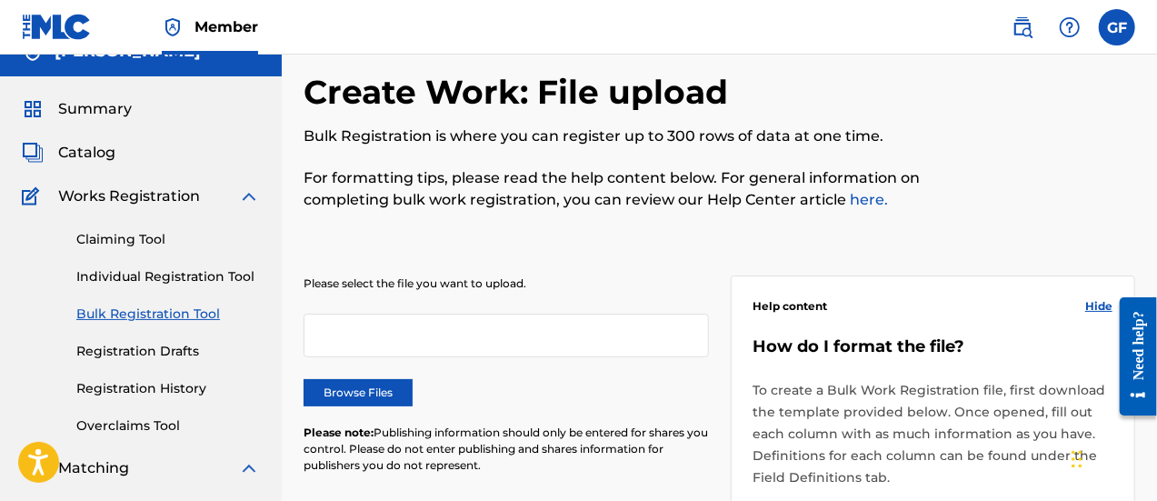
scroll to position [27, 0]
click at [161, 359] on link "Registration Drafts" at bounding box center [168, 352] width 184 height 19
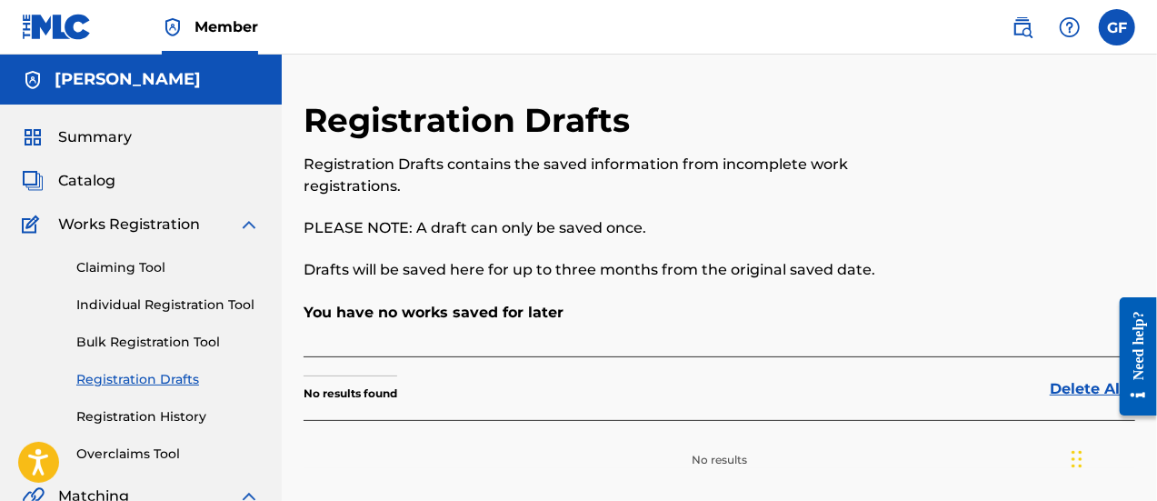
click at [128, 406] on div "Claiming Tool Individual Registration Tool Bulk Registration Tool Registration …" at bounding box center [141, 349] width 238 height 228
click at [115, 421] on link "Registration History" at bounding box center [168, 416] width 184 height 19
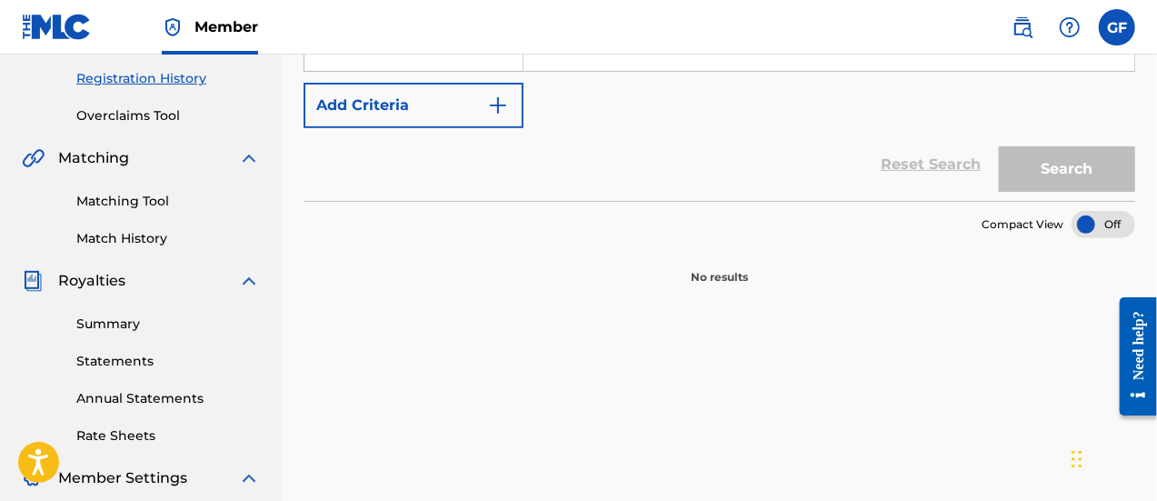
scroll to position [65, 0]
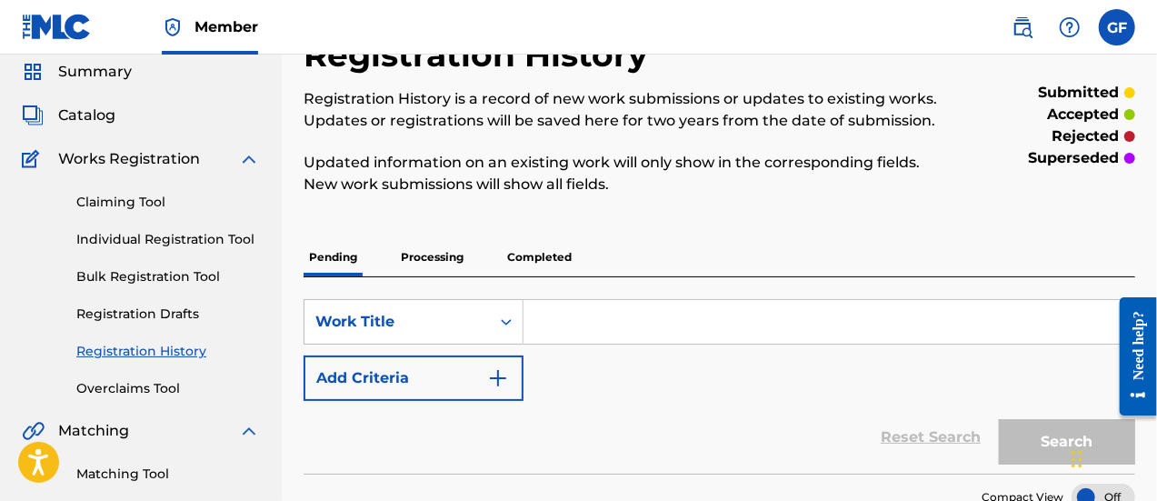
click at [560, 311] on input "Search Form" at bounding box center [829, 322] width 611 height 44
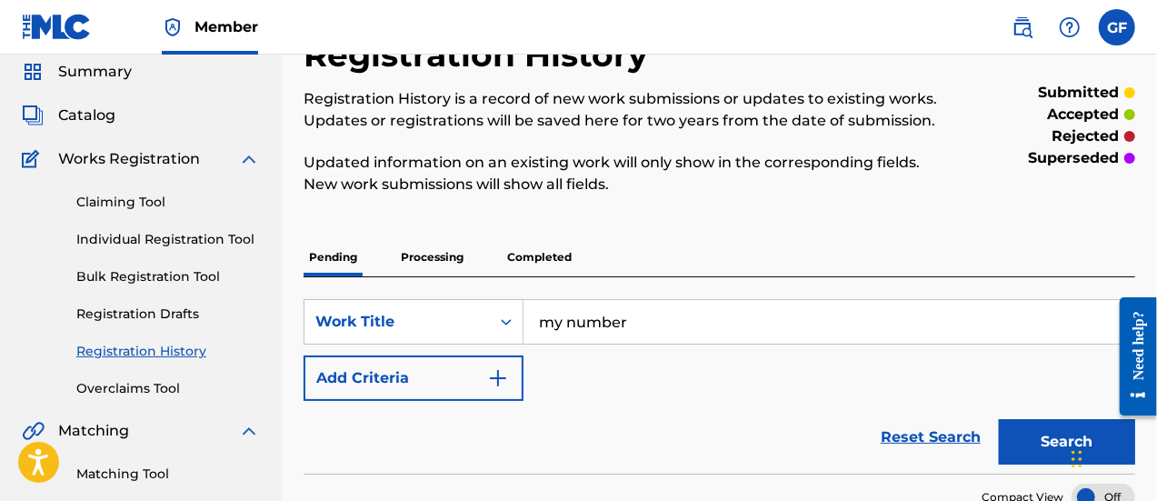
type input "my number"
click at [999, 419] on button "Search" at bounding box center [1067, 441] width 136 height 45
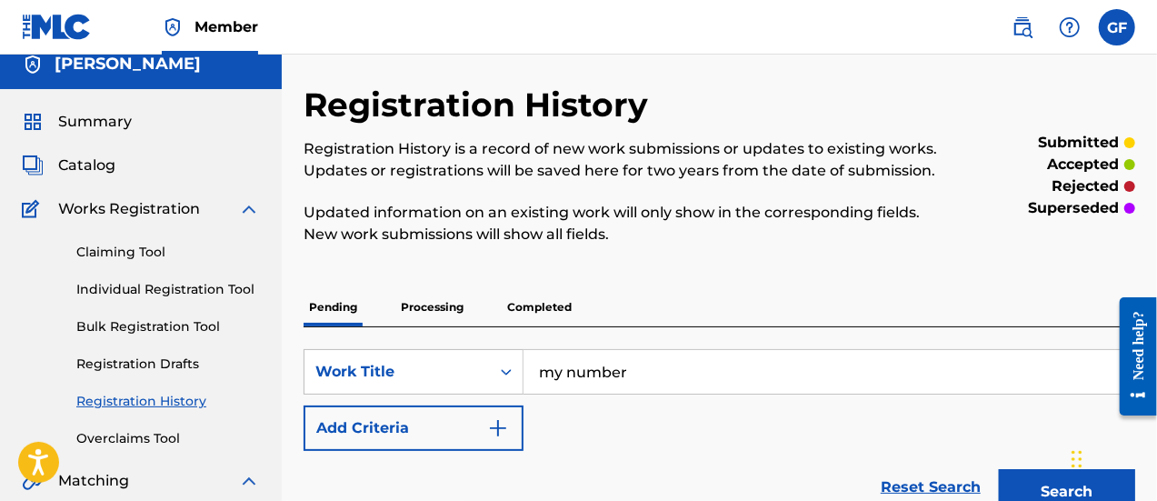
scroll to position [0, 0]
